Goal: Information Seeking & Learning: Find specific fact

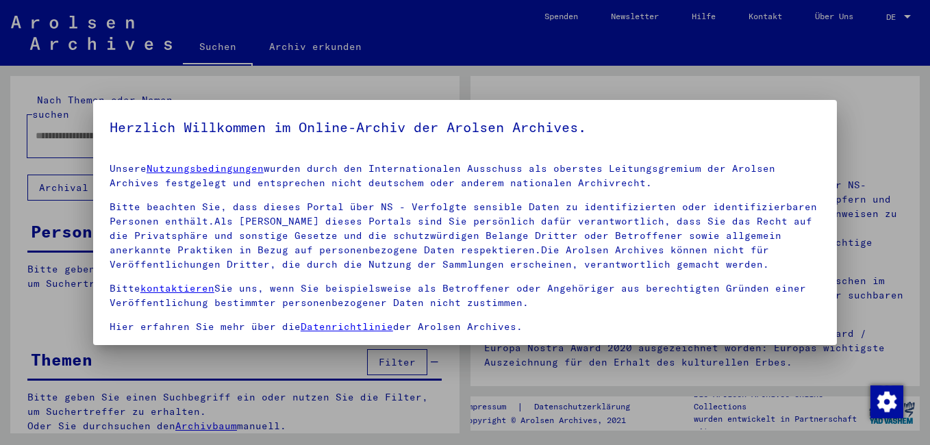
scroll to position [113, 0]
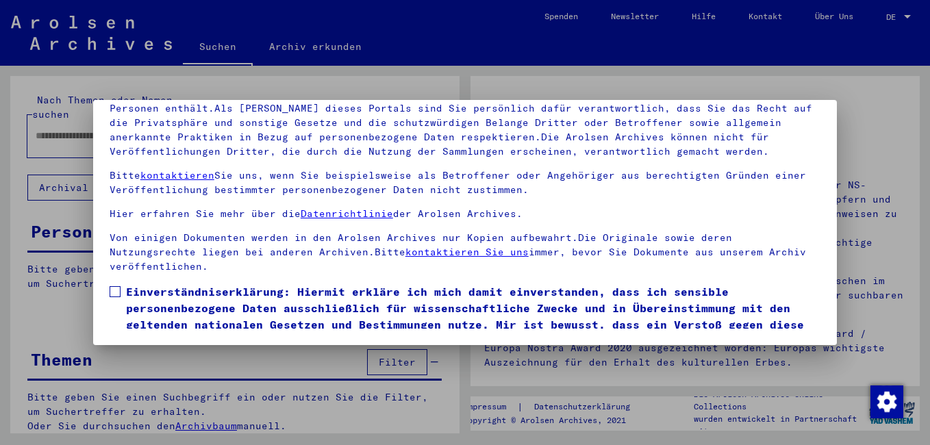
click at [114, 291] on span at bounding box center [115, 291] width 11 height 11
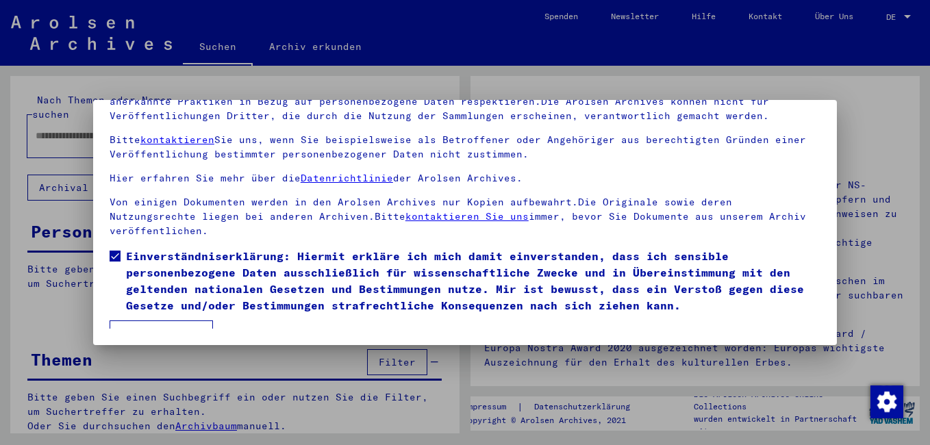
scroll to position [53, 0]
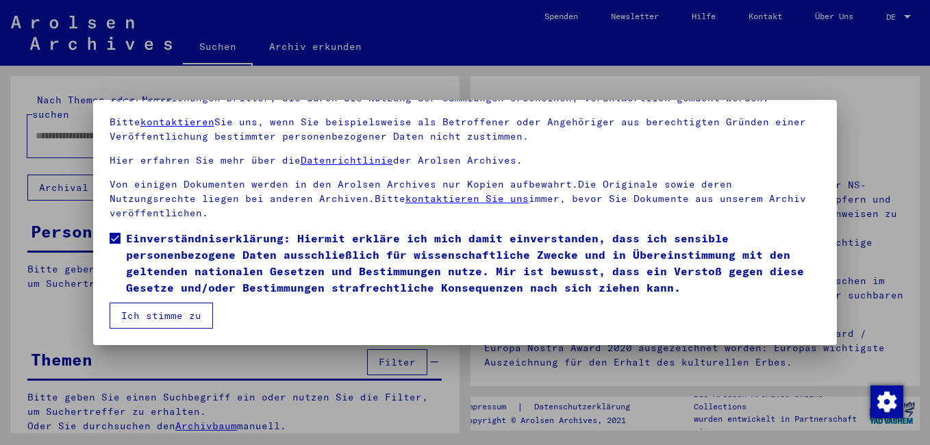
click at [171, 317] on button "Ich stimme zu" at bounding box center [161, 316] width 103 height 26
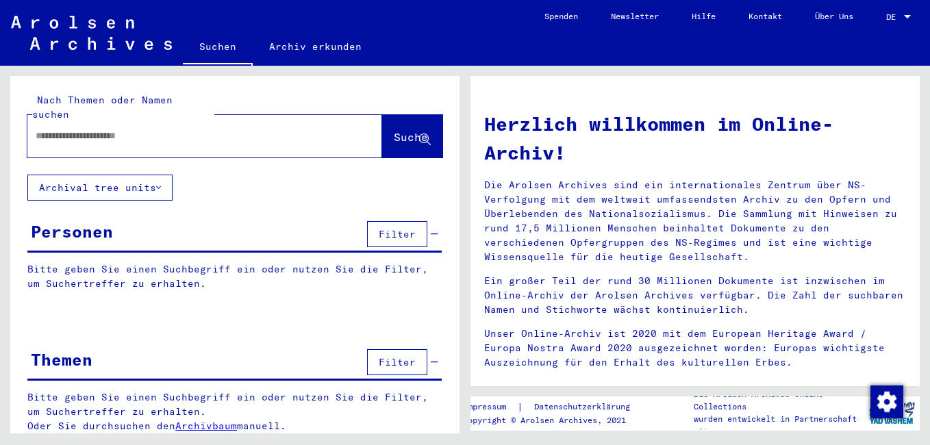
click at [134, 129] on input "text" at bounding box center [188, 136] width 305 height 14
type input "**********"
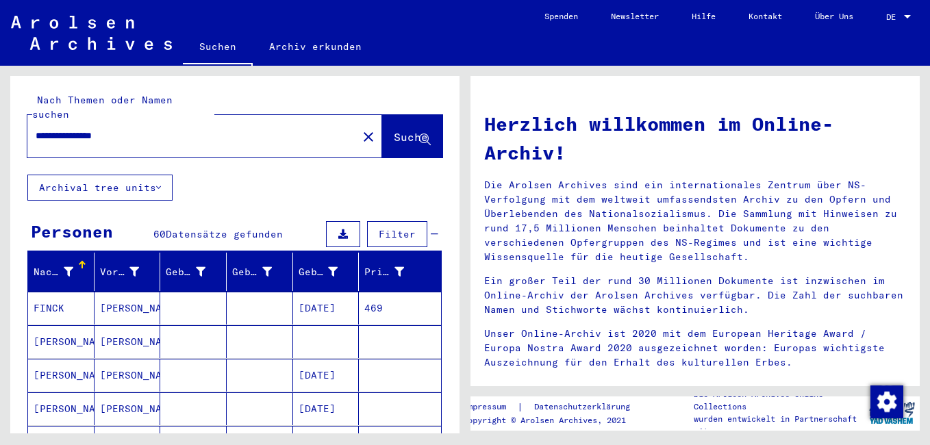
scroll to position [68, 0]
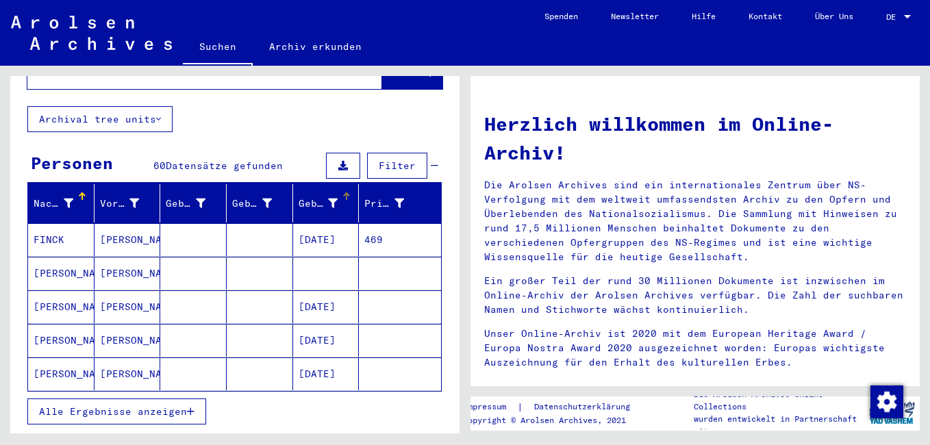
click at [312, 197] on div "Geburtsdatum" at bounding box center [319, 204] width 40 height 14
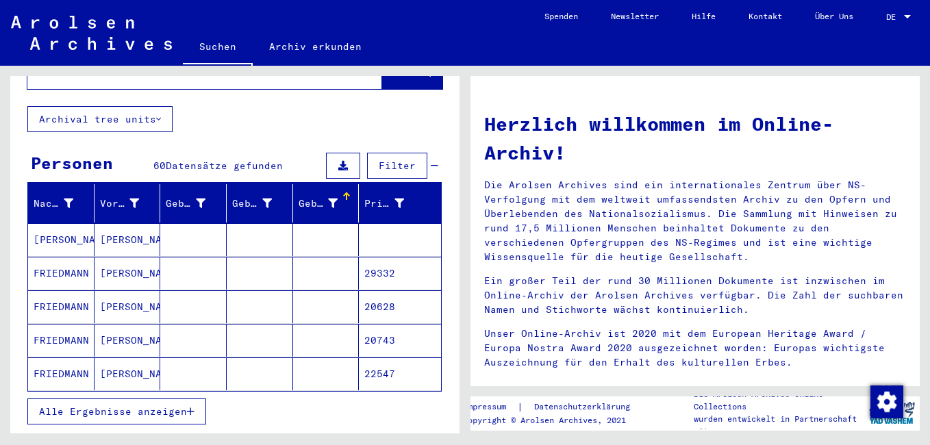
click at [112, 405] on span "Alle Ergebnisse anzeigen" at bounding box center [113, 411] width 148 height 12
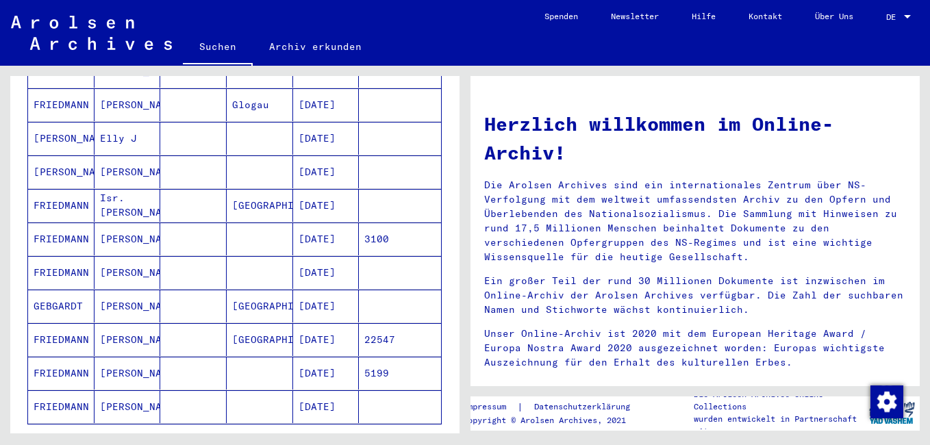
scroll to position [753, 0]
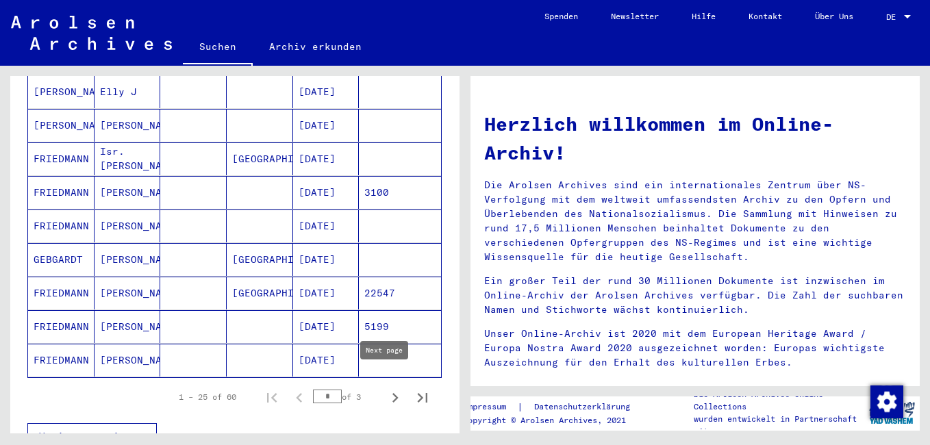
click at [386, 388] on icon "Next page" at bounding box center [395, 397] width 19 height 19
type input "*"
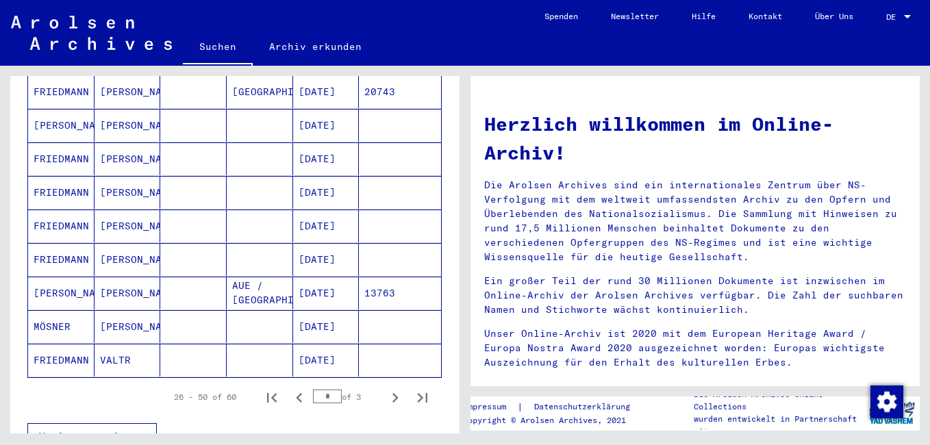
scroll to position [685, 0]
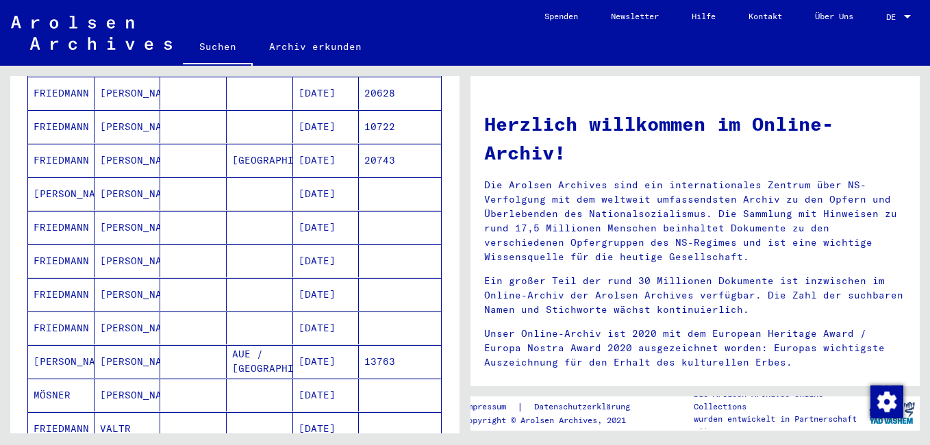
click at [53, 213] on mat-cell "FRIEDMANN" at bounding box center [61, 227] width 66 height 33
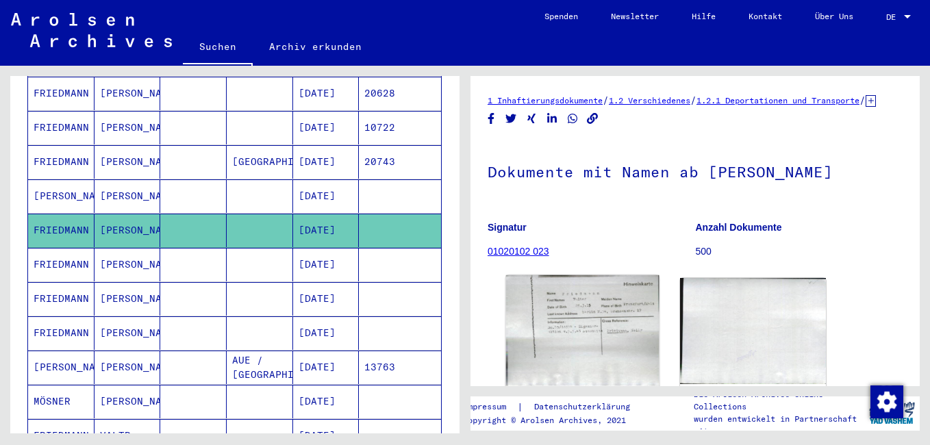
click at [559, 318] on img at bounding box center [582, 330] width 153 height 111
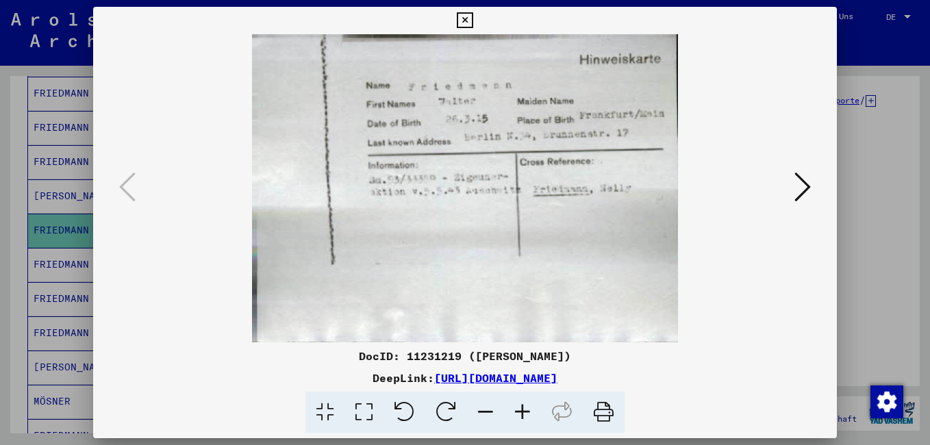
click at [466, 14] on icon at bounding box center [465, 20] width 16 height 16
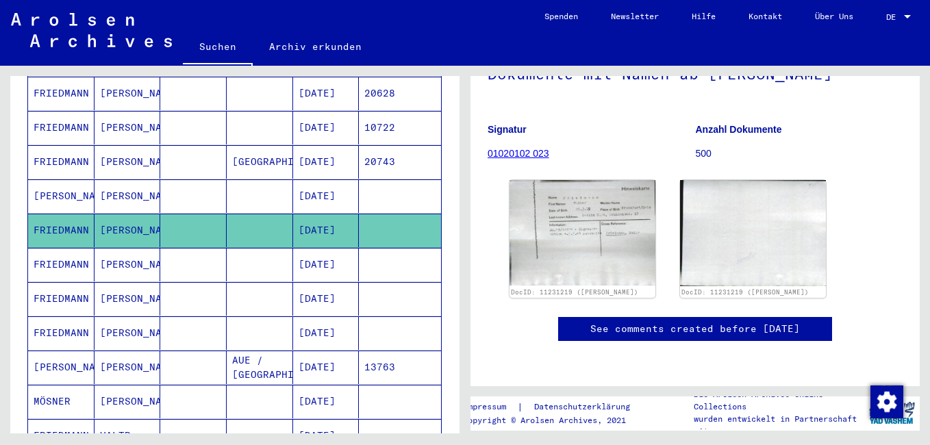
scroll to position [137, 0]
click at [73, 248] on mat-cell "FRIEDMANN" at bounding box center [61, 265] width 66 height 34
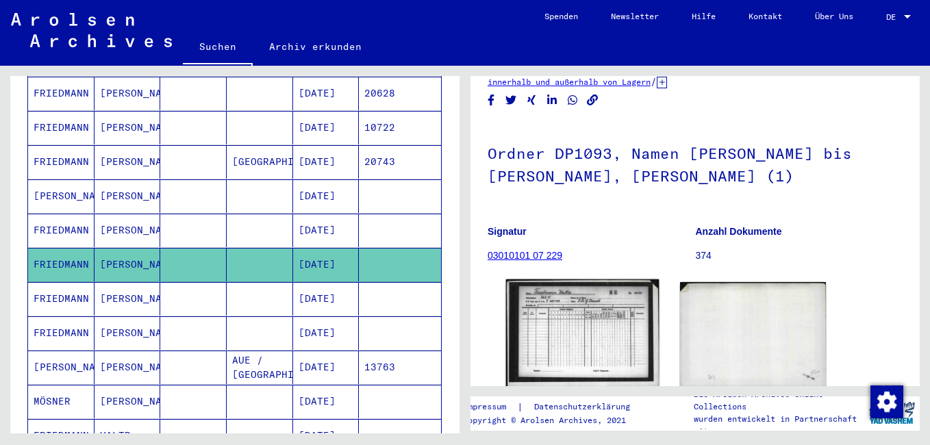
scroll to position [205, 0]
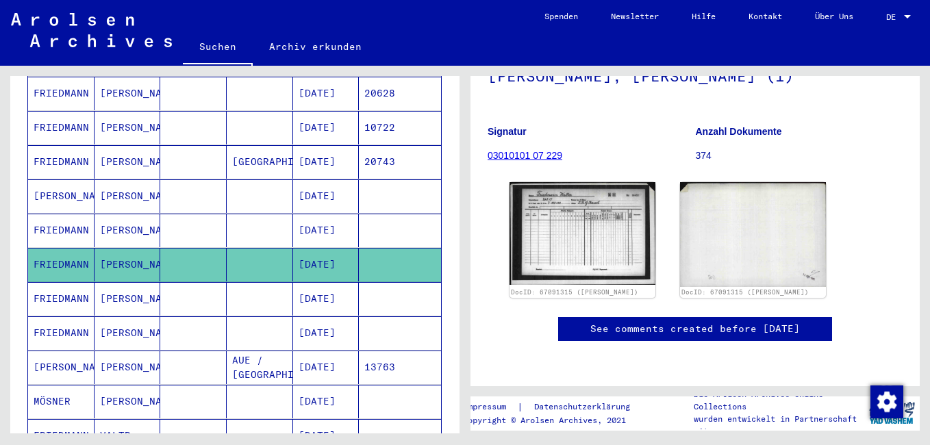
click at [58, 286] on mat-cell "FRIEDMANN" at bounding box center [61, 299] width 66 height 34
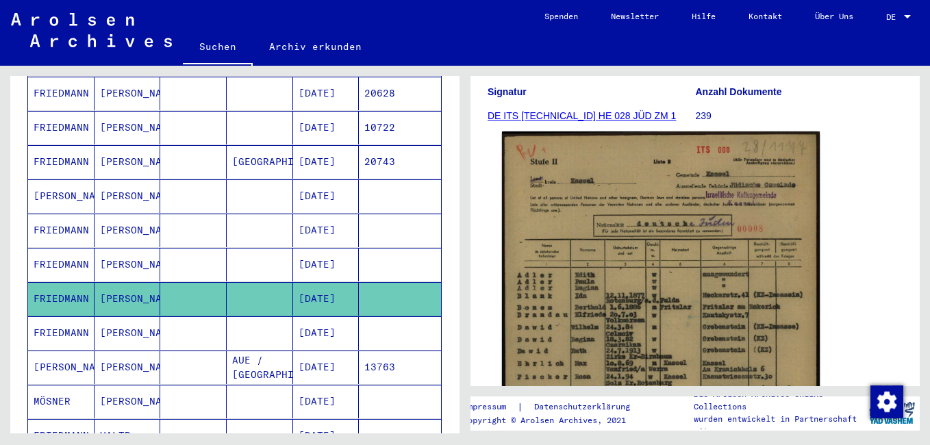
scroll to position [274, 0]
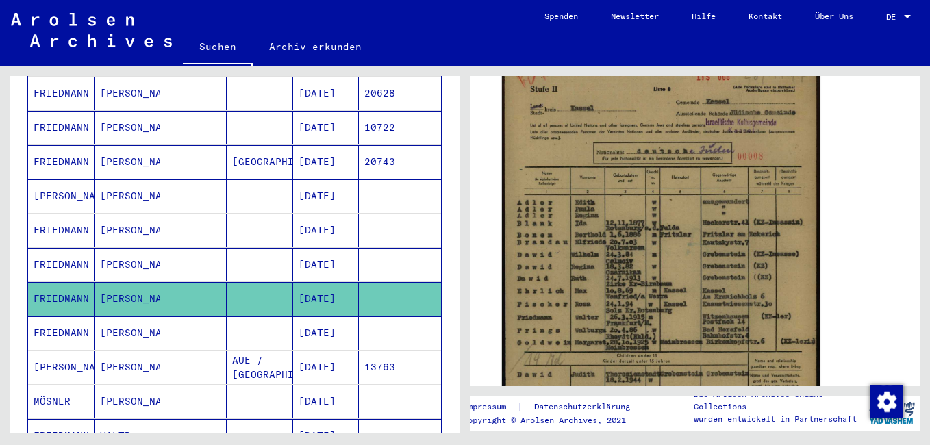
click at [649, 297] on img at bounding box center [661, 283] width 318 height 449
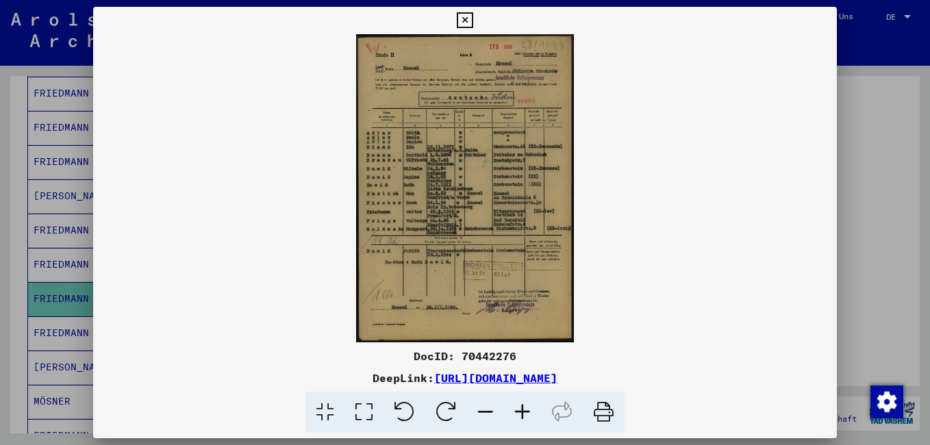
click at [520, 409] on icon at bounding box center [522, 413] width 37 height 42
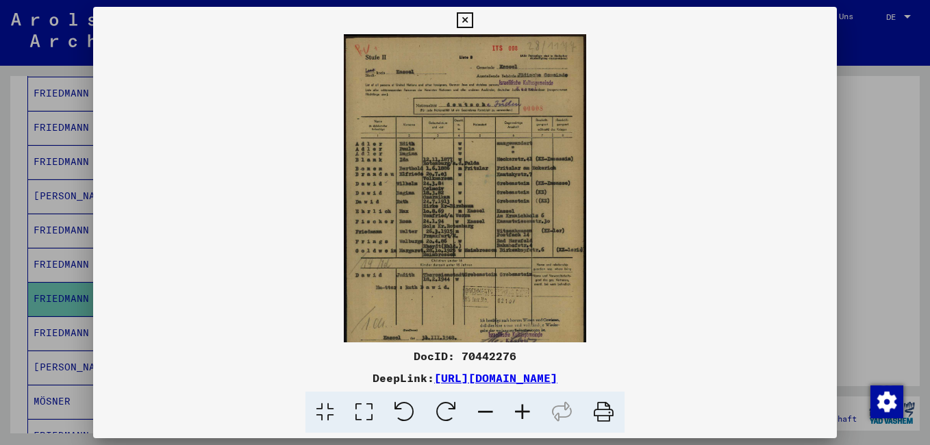
click at [520, 409] on icon at bounding box center [522, 413] width 37 height 42
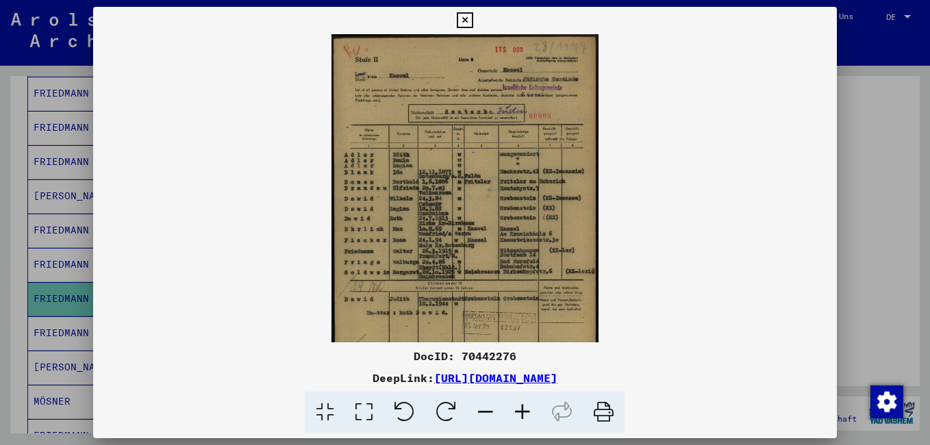
click at [520, 409] on icon at bounding box center [522, 413] width 37 height 42
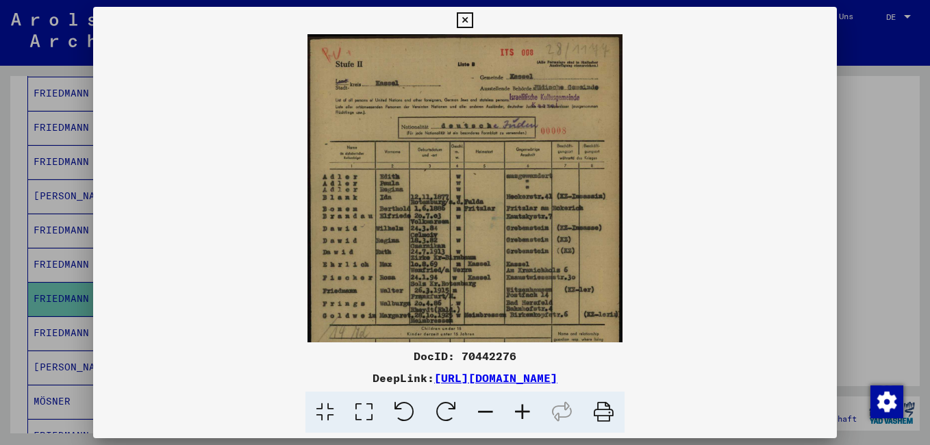
click at [520, 409] on icon at bounding box center [522, 413] width 37 height 42
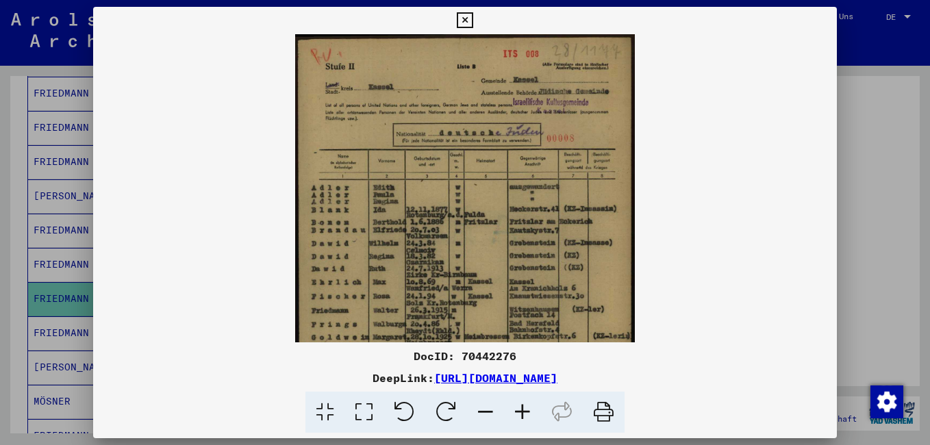
click at [520, 409] on icon at bounding box center [522, 413] width 37 height 42
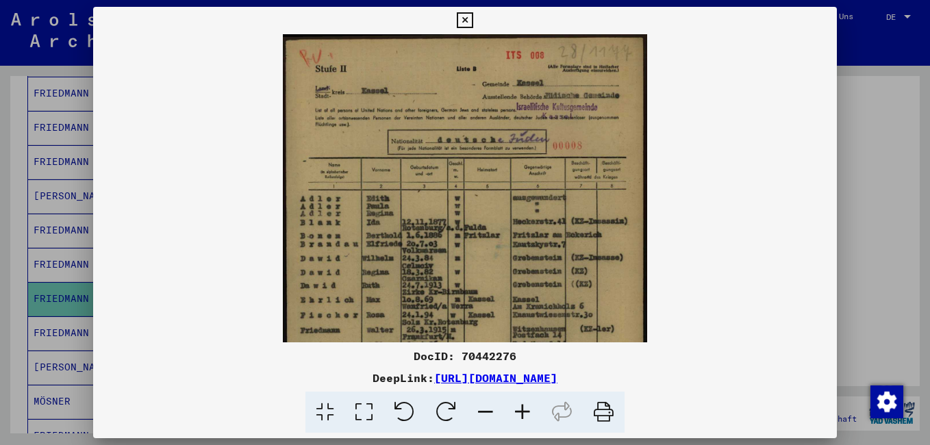
click at [520, 409] on icon at bounding box center [522, 413] width 37 height 42
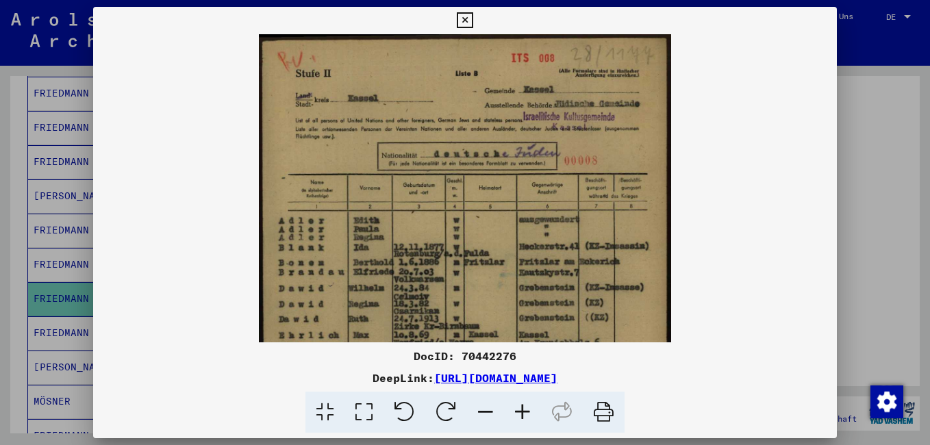
click at [520, 409] on icon at bounding box center [522, 413] width 37 height 42
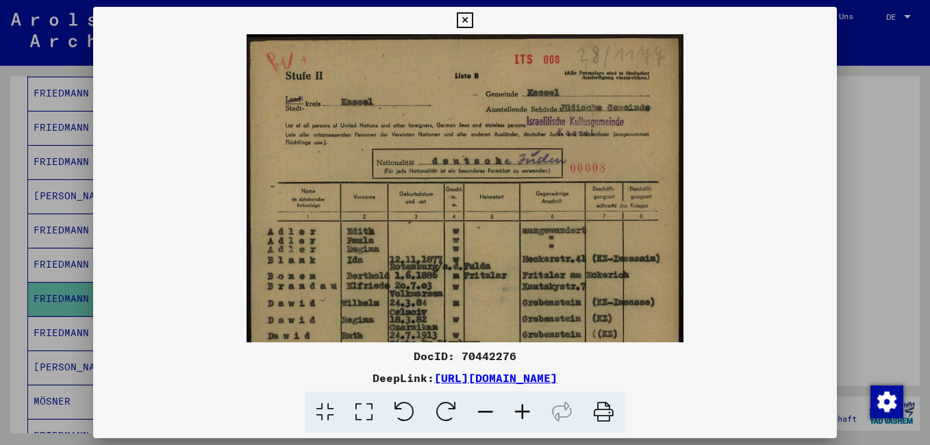
click at [520, 409] on icon at bounding box center [522, 413] width 37 height 42
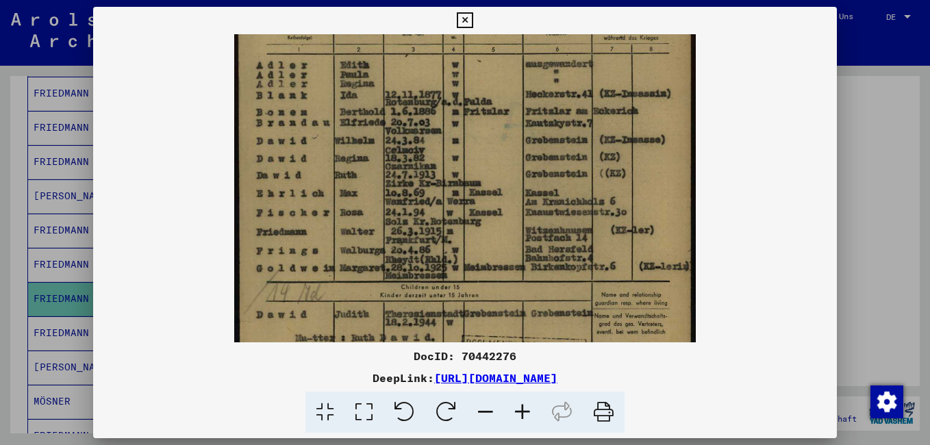
scroll to position [179, 0]
drag, startPoint x: 427, startPoint y: 283, endPoint x: 428, endPoint y: 104, distance: 178.7
click at [428, 104] on img at bounding box center [464, 181] width 461 height 651
click at [465, 13] on icon at bounding box center [465, 20] width 16 height 16
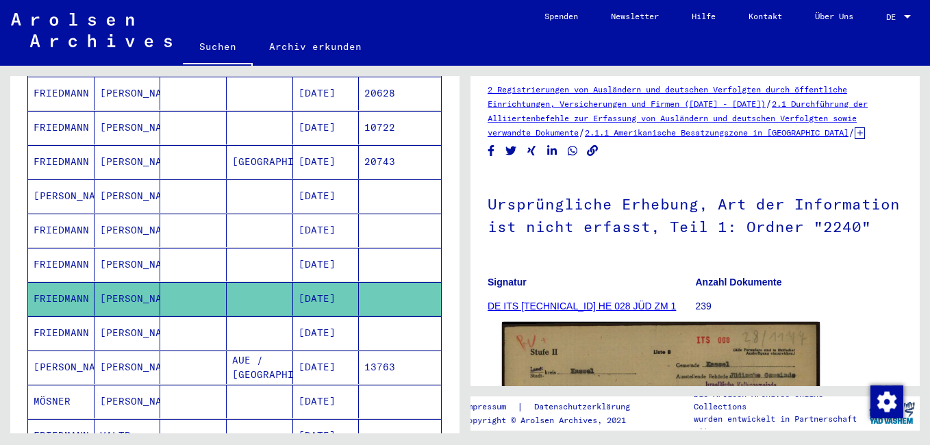
scroll to position [0, 0]
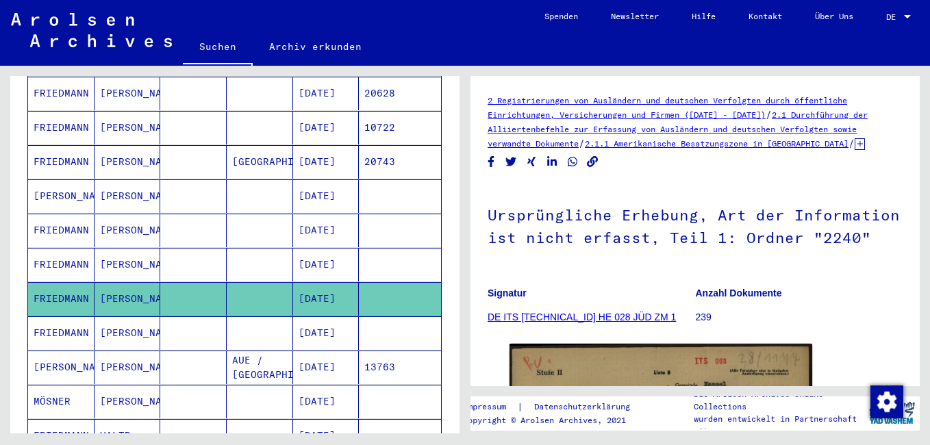
drag, startPoint x: 498, startPoint y: 94, endPoint x: 863, endPoint y: 151, distance: 369.9
copy div "Registrierungen von Ausländern und deutschen Verfolgten durch öffentliche Einri…"
click at [98, 250] on mat-cell "[PERSON_NAME]" at bounding box center [127, 265] width 66 height 34
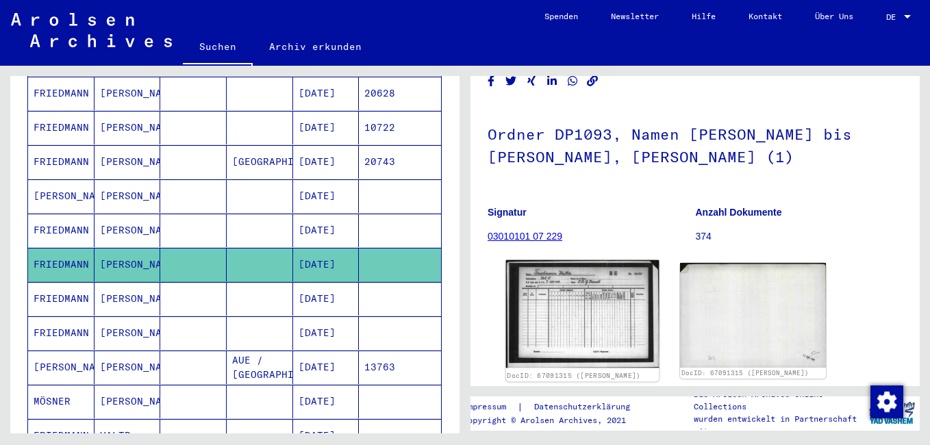
scroll to position [205, 0]
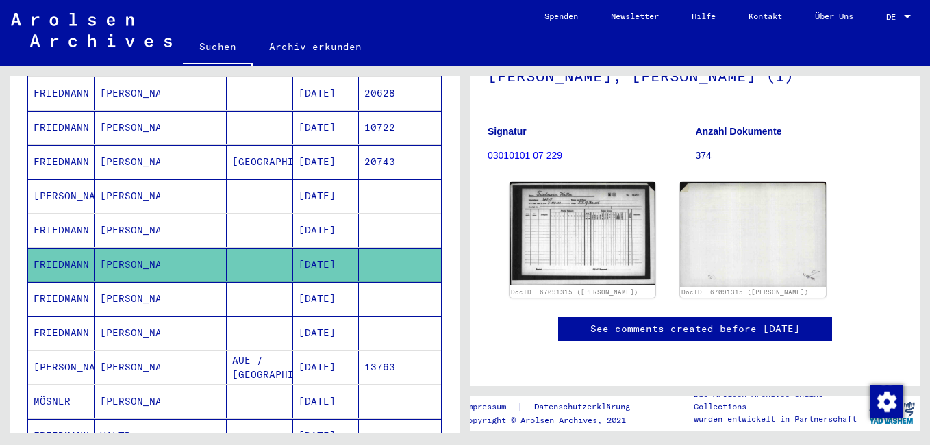
click at [55, 320] on mat-cell "FRIEDMANN" at bounding box center [61, 333] width 66 height 34
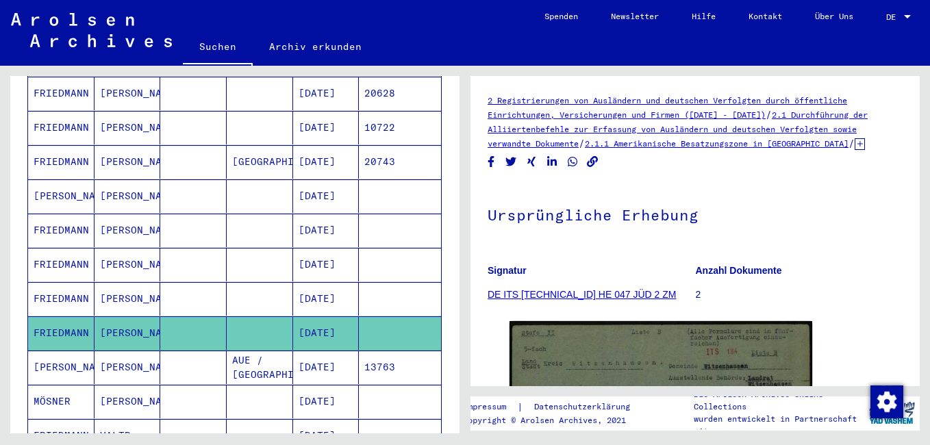
click at [71, 214] on mat-cell "FRIEDMANN" at bounding box center [61, 231] width 66 height 34
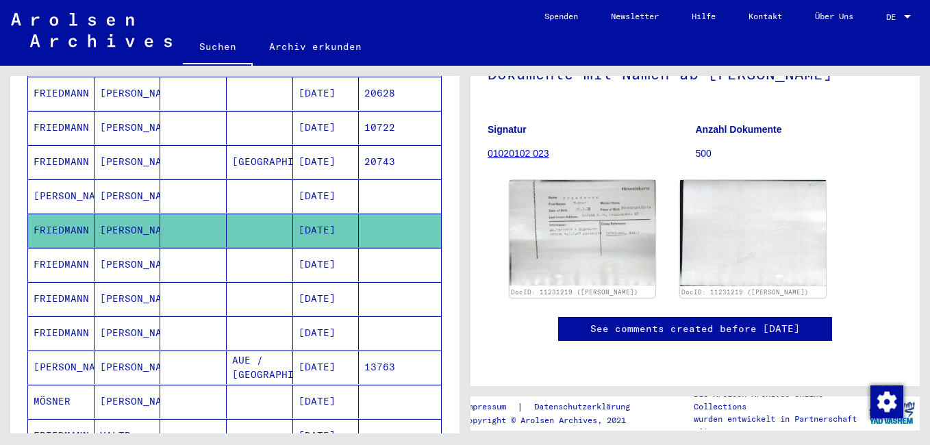
scroll to position [205, 0]
click at [609, 177] on img at bounding box center [582, 232] width 153 height 111
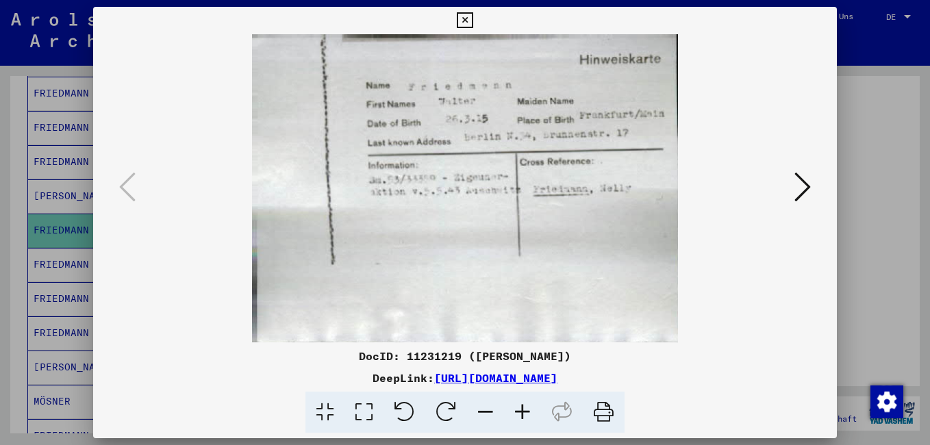
click at [463, 22] on icon at bounding box center [465, 20] width 16 height 16
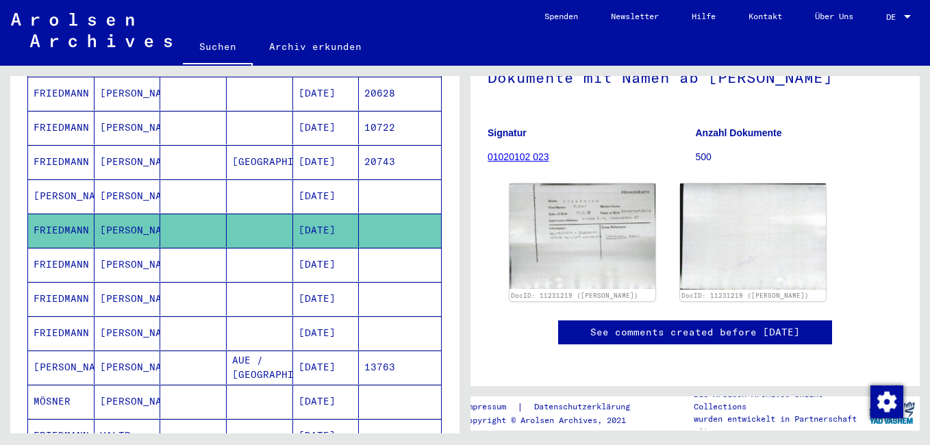
scroll to position [0, 0]
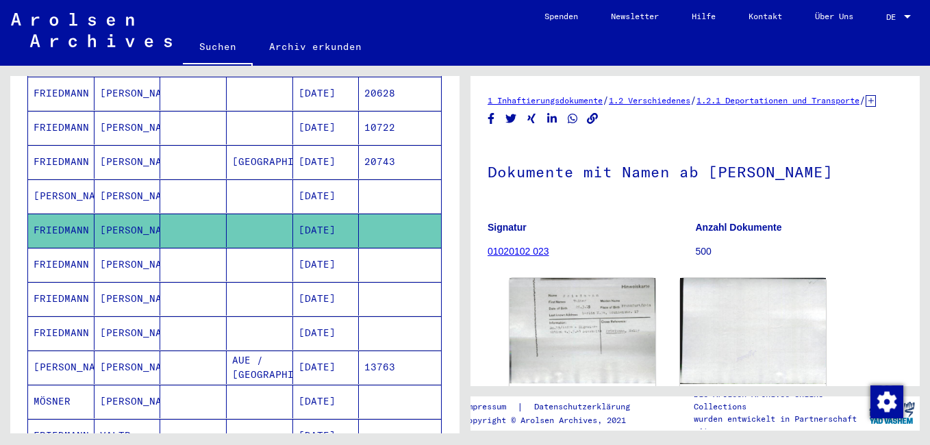
drag, startPoint x: 490, startPoint y: 88, endPoint x: 548, endPoint y: 122, distance: 67.8
click at [548, 122] on div "1 Inhaftierungsdokumente / 1.2 Verschiedenes / 1.2.1 Deportationen und Transpor…" at bounding box center [694, 231] width 449 height 310
drag, startPoint x: 548, startPoint y: 122, endPoint x: 542, endPoint y: 116, distance: 9.2
copy div "1 Inhaftierungsdokumente / 1.2 Verschiedenes / 1.2.1 Deportationen und Transpor…"
click at [81, 251] on mat-cell "FRIEDMANN" at bounding box center [61, 265] width 66 height 34
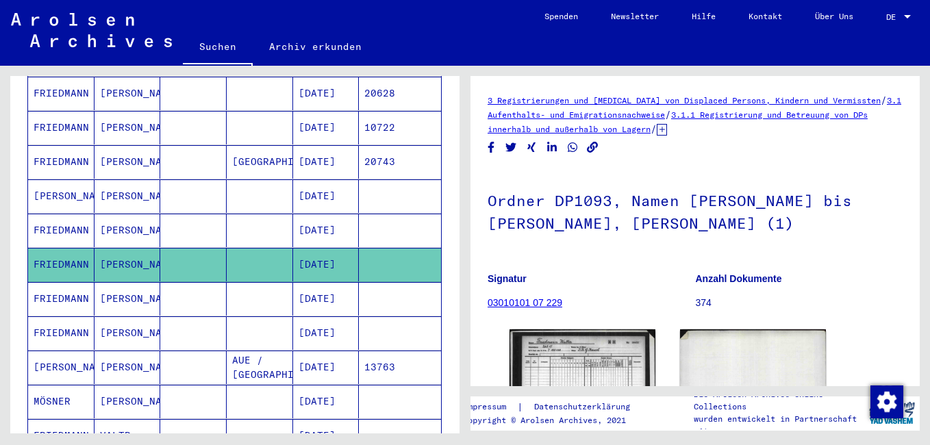
drag, startPoint x: 492, startPoint y: 92, endPoint x: 720, endPoint y: 149, distance: 235.7
click at [720, 149] on div "3 Registrierungen und [MEDICAL_DATA] von Displaced Persons, Kindern und Vermiss…" at bounding box center [694, 231] width 449 height 310
drag, startPoint x: 720, startPoint y: 149, endPoint x: 642, endPoint y: 118, distance: 83.9
copy div "Registrierungen und [MEDICAL_DATA] von Displaced Persons, Kindern und Vermisste…"
